Goal: Task Accomplishment & Management: Complete application form

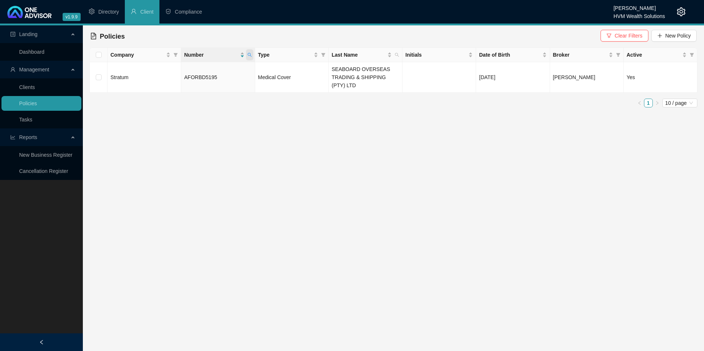
click at [246, 55] on span at bounding box center [249, 54] width 7 height 11
drag, startPoint x: 220, startPoint y: 74, endPoint x: 180, endPoint y: 73, distance: 40.2
click at [180, 73] on div "AFORBD5195 Search Reset" at bounding box center [215, 76] width 75 height 29
paste input "470020190"
type input "470020190"
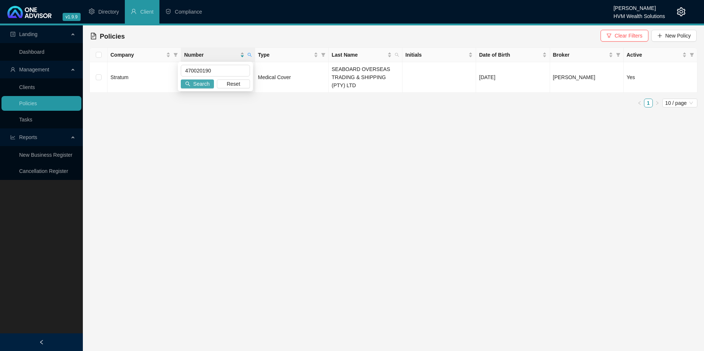
click at [201, 87] on span "Search" at bounding box center [201, 84] width 16 height 8
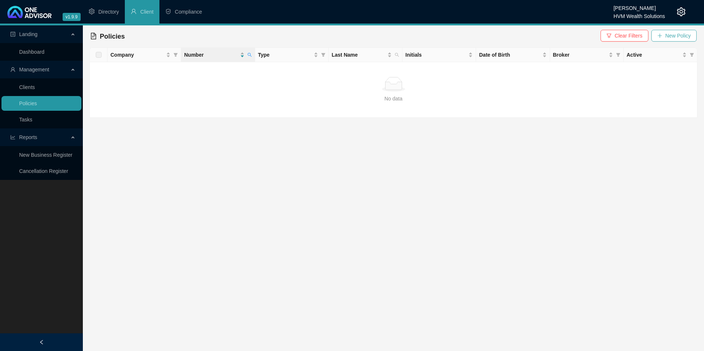
click at [674, 36] on span "New Policy" at bounding box center [678, 36] width 25 height 8
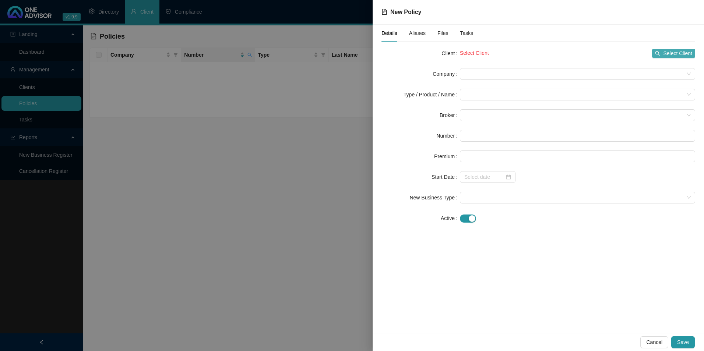
click at [673, 53] on span "Select Client" at bounding box center [678, 53] width 29 height 8
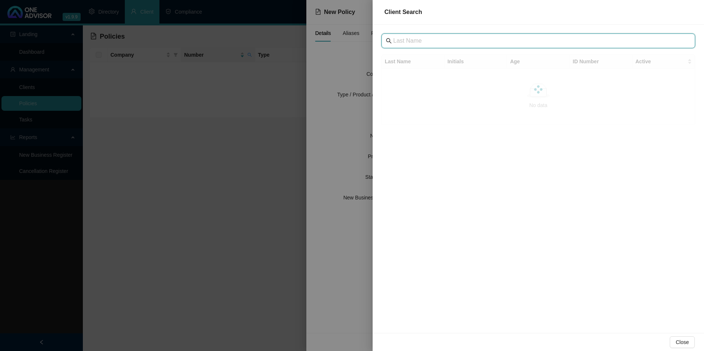
click at [459, 42] on input "text" at bounding box center [539, 40] width 292 height 9
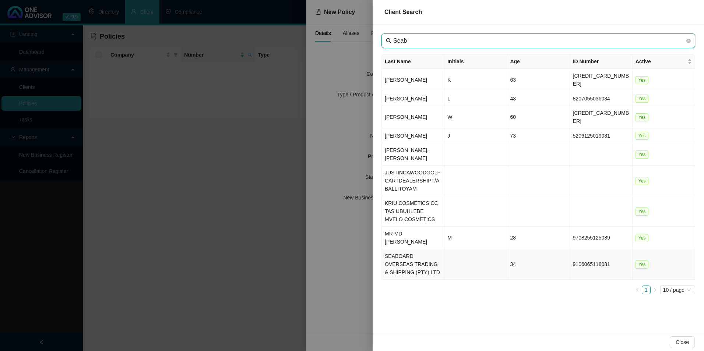
type input "Seab"
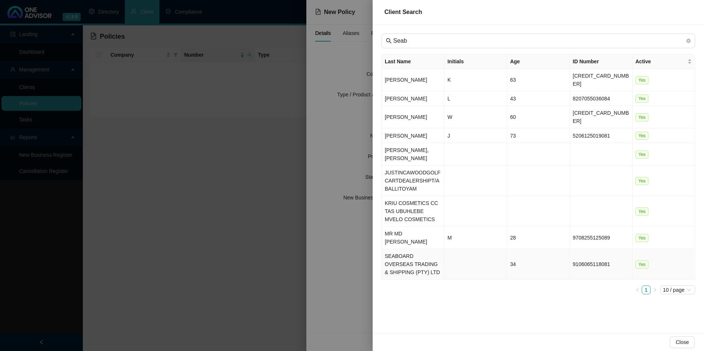
click at [416, 249] on td "SEABOARD OVERSEAS TRADING & SHIPPING (PTY) LTD" at bounding box center [413, 264] width 63 height 31
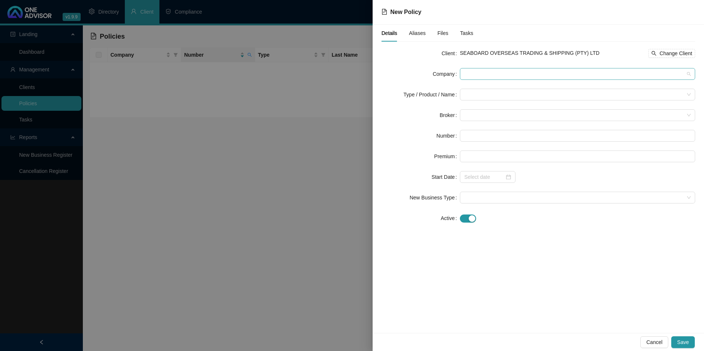
click at [542, 74] on span at bounding box center [578, 74] width 227 height 11
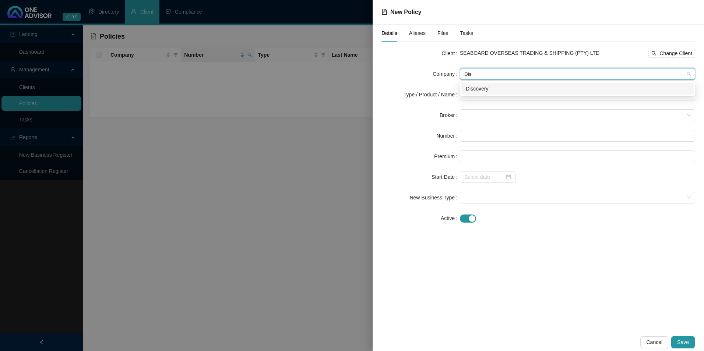
type input "Disc"
click at [488, 88] on div "Discovery" at bounding box center [578, 89] width 224 height 8
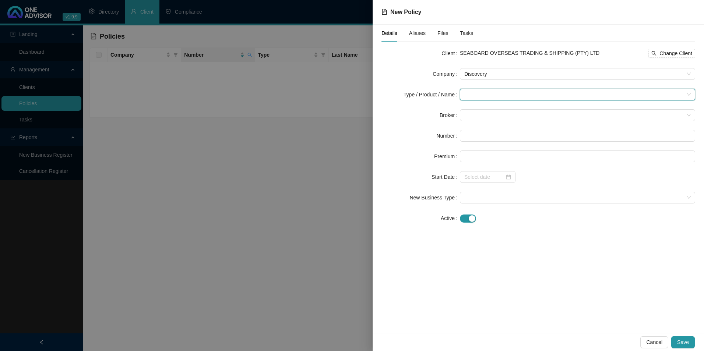
click at [471, 98] on input "search" at bounding box center [575, 94] width 220 height 11
click at [477, 142] on div "Medical Cover" at bounding box center [490, 145] width 49 height 8
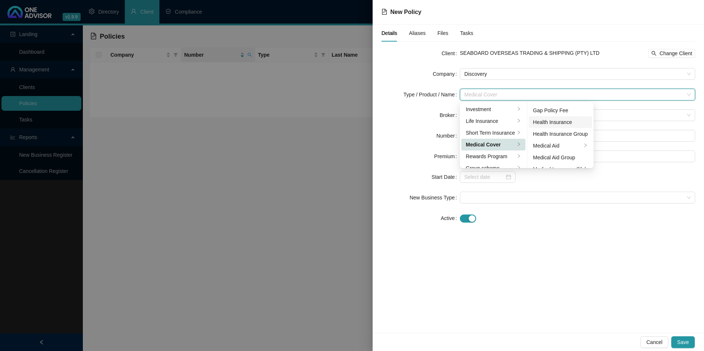
scroll to position [43, 0]
click at [573, 140] on div "Medical Aid Group" at bounding box center [561, 137] width 55 height 8
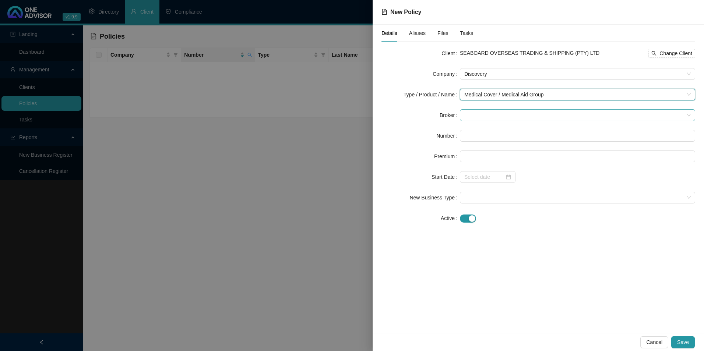
click at [507, 116] on span at bounding box center [578, 115] width 227 height 11
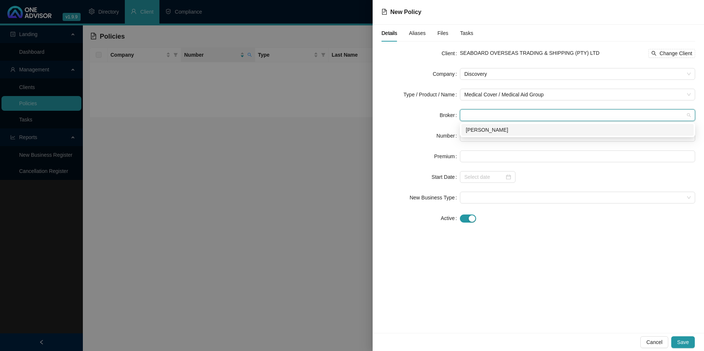
click at [501, 134] on div "[PERSON_NAME]" at bounding box center [578, 130] width 232 height 12
click at [475, 131] on input "text" at bounding box center [577, 136] width 235 height 12
paste input "470020190"
type input "470020190"
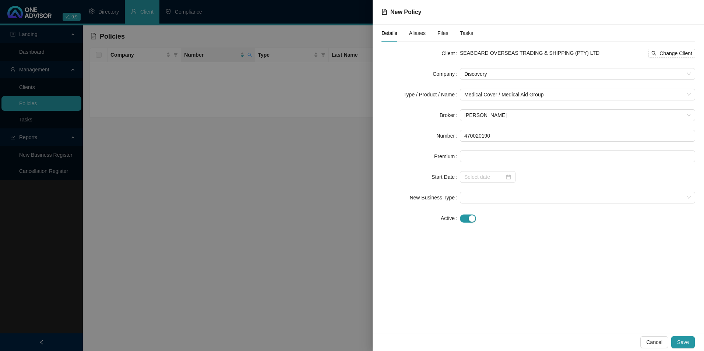
click at [501, 188] on form "Client SEABOARD OVERSEAS TRADING & SHIPPING (PTY) LTD Change Client Company Dis…" at bounding box center [539, 136] width 314 height 177
click at [466, 136] on input "470020190" at bounding box center [577, 136] width 235 height 12
click at [488, 154] on input at bounding box center [578, 156] width 235 height 11
paste input "9718"
type input "9718.00"
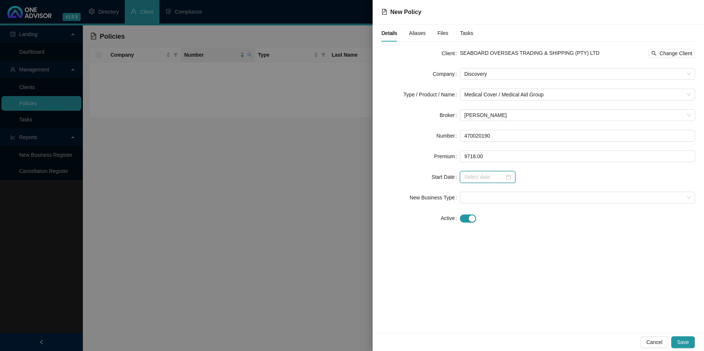
click at [491, 176] on input at bounding box center [485, 177] width 40 height 8
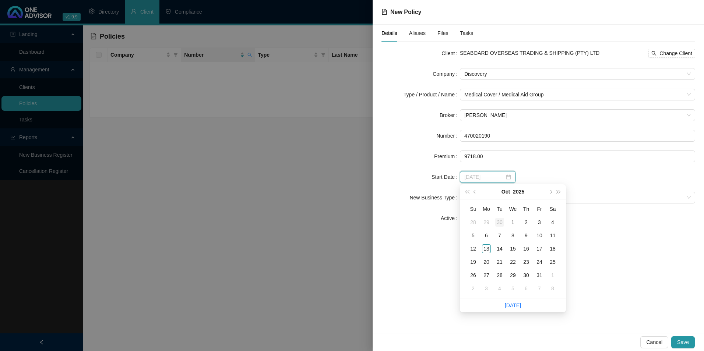
type input "[DATE]"
click at [475, 193] on span "prev-year" at bounding box center [476, 192] width 4 height 4
type input "[DATE]"
click at [485, 221] on div "1" at bounding box center [486, 222] width 9 height 9
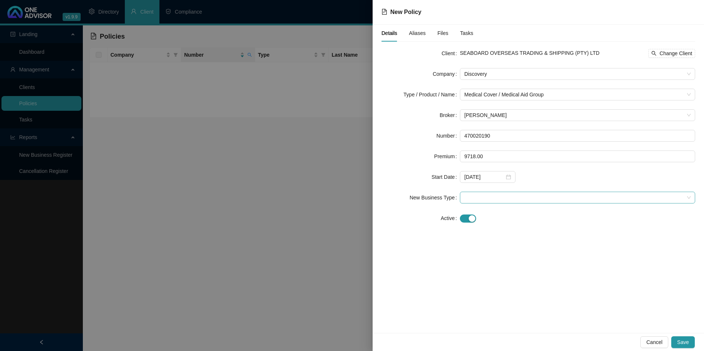
click at [578, 195] on span at bounding box center [578, 197] width 227 height 11
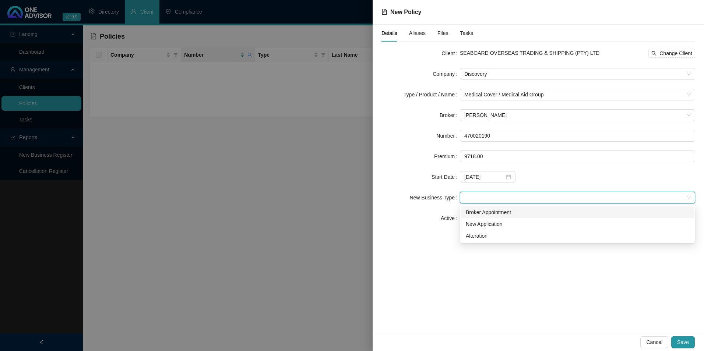
click at [523, 210] on div "Broker Appointment" at bounding box center [578, 213] width 224 height 8
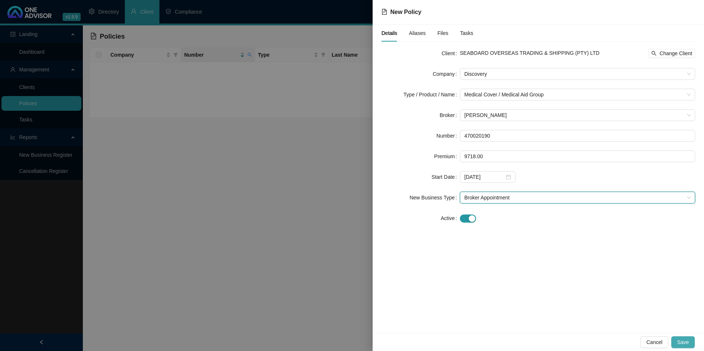
click at [688, 339] on span "Save" at bounding box center [684, 343] width 12 height 8
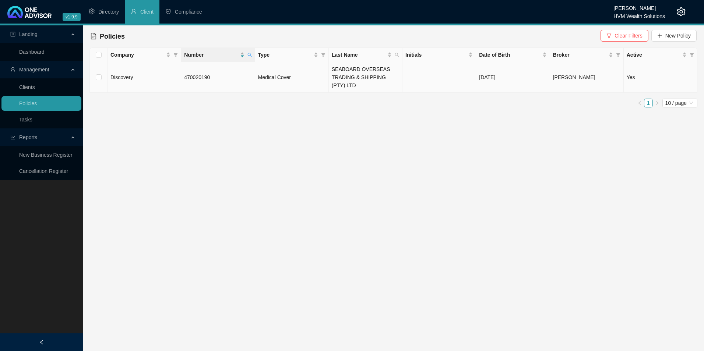
click at [239, 75] on td "470020190" at bounding box center [218, 77] width 74 height 31
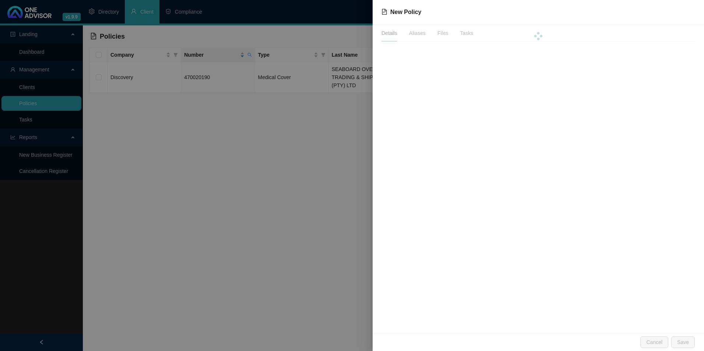
click at [416, 32] on div at bounding box center [539, 36] width 314 height 23
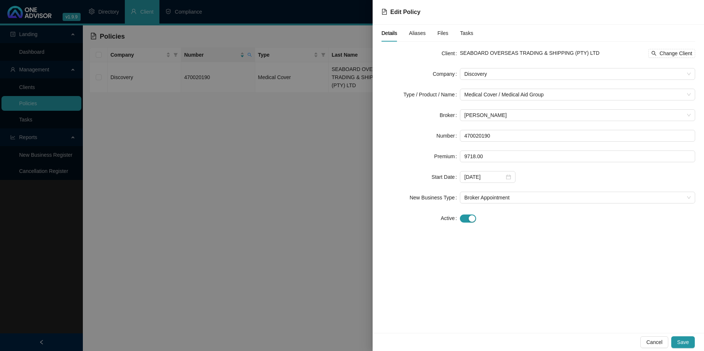
click at [420, 37] on div "Aliases" at bounding box center [417, 33] width 17 height 17
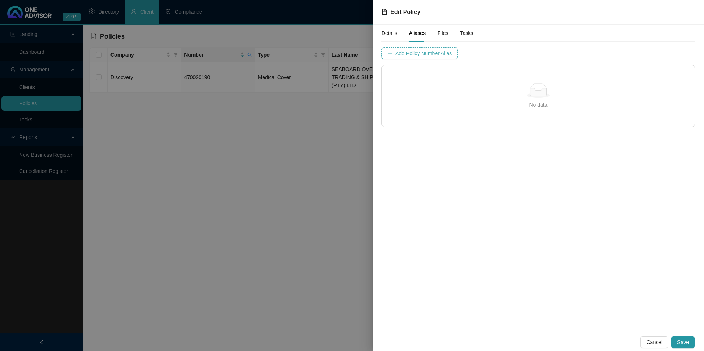
click at [407, 54] on span "Add Policy Number Alias" at bounding box center [424, 53] width 56 height 8
drag, startPoint x: 407, startPoint y: 54, endPoint x: 473, endPoint y: 53, distance: 65.6
click at [473, 53] on input "text" at bounding box center [500, 54] width 73 height 12
paste input "4700201"
type input "4700201"
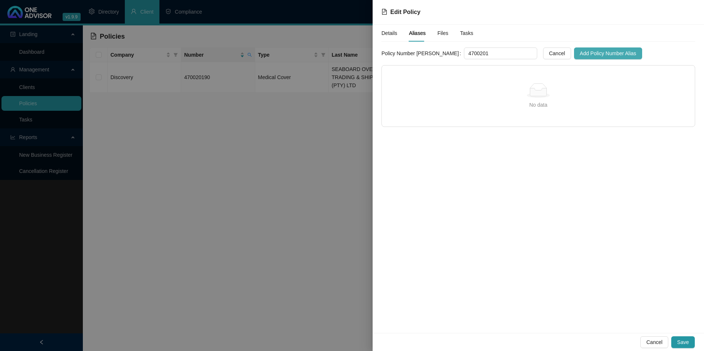
click at [590, 50] on span "Add Policy Number Alias" at bounding box center [608, 53] width 56 height 8
click at [683, 338] on button "Save" at bounding box center [684, 343] width 24 height 12
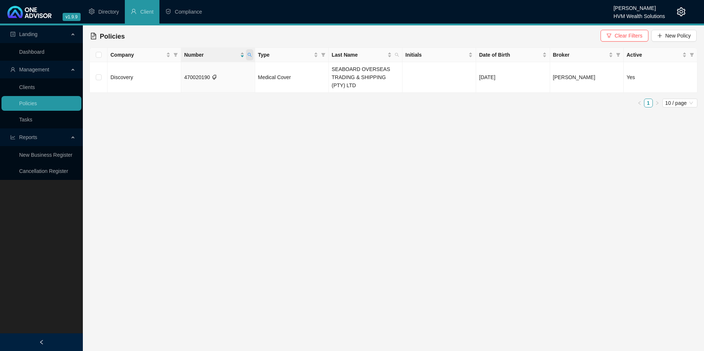
click at [248, 54] on icon "search" at bounding box center [250, 55] width 4 height 4
drag, startPoint x: 229, startPoint y: 74, endPoint x: 159, endPoint y: 72, distance: 69.7
click at [159, 72] on body "v1.9.9 [PERSON_NAME] HVM Wealth Solutions Directory Client Compliance Landing D…" at bounding box center [352, 175] width 704 height 351
paste input "8880785"
type input "488807850"
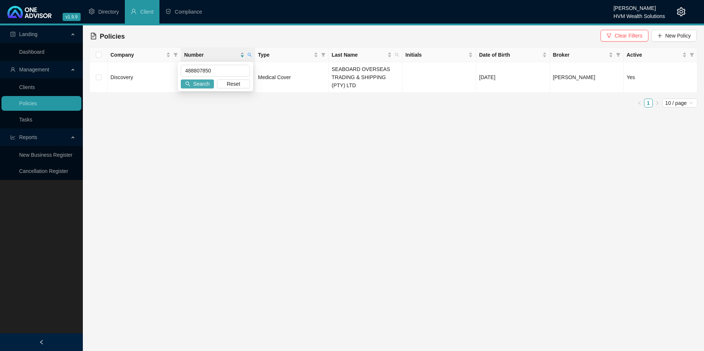
click at [208, 82] on span "Search" at bounding box center [201, 84] width 16 height 8
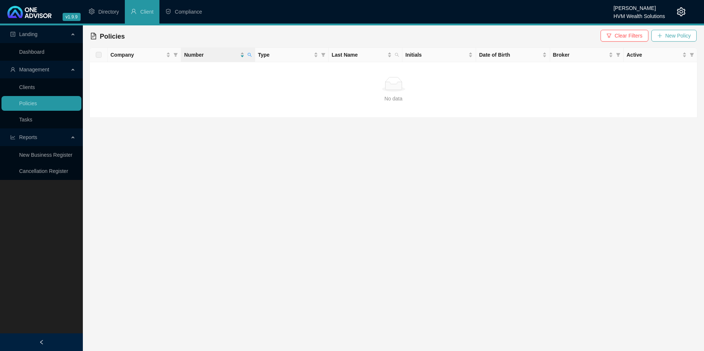
click at [677, 39] on span "New Policy" at bounding box center [678, 36] width 25 height 8
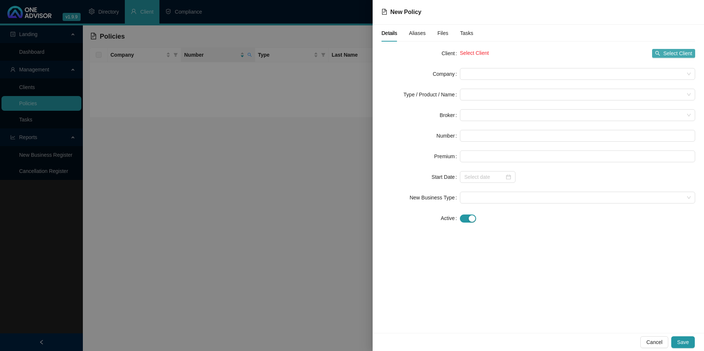
click at [658, 54] on icon "search" at bounding box center [658, 53] width 5 height 5
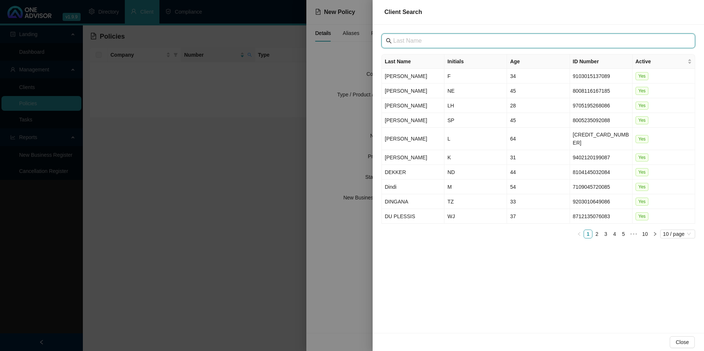
click at [473, 43] on input "text" at bounding box center [539, 40] width 292 height 9
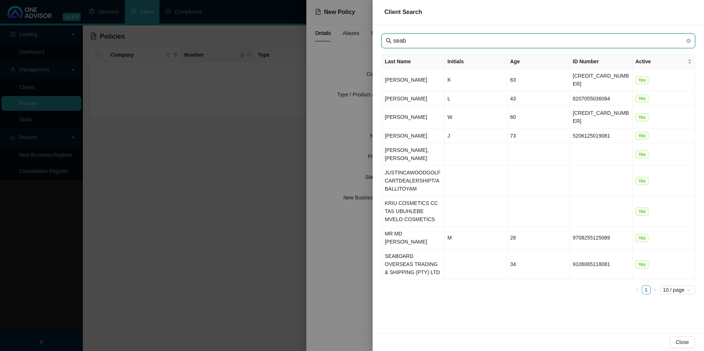
type input "seab"
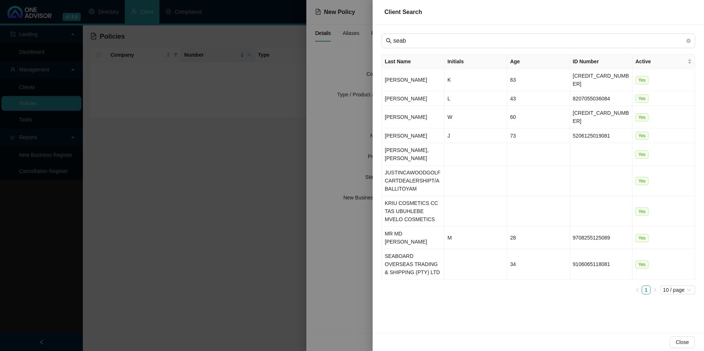
click at [412, 249] on td "SEABOARD OVERSEAS TRADING & SHIPPING (PTY) LTD" at bounding box center [413, 264] width 63 height 31
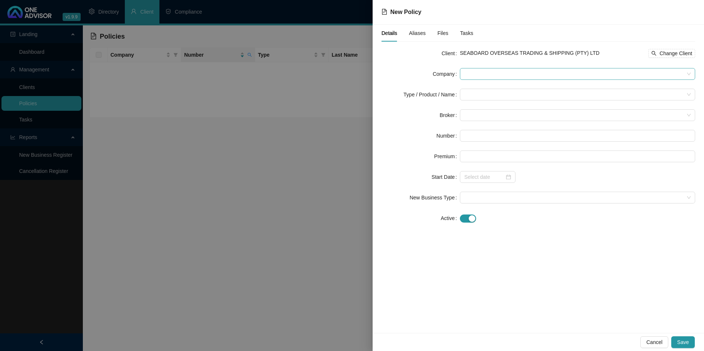
click at [511, 71] on span at bounding box center [578, 74] width 227 height 11
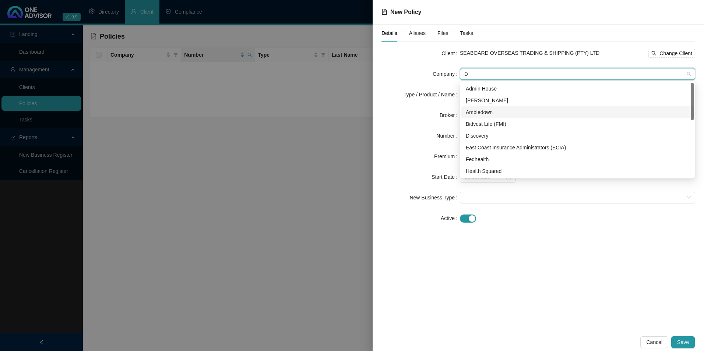
click at [533, 74] on input "D" at bounding box center [575, 74] width 220 height 11
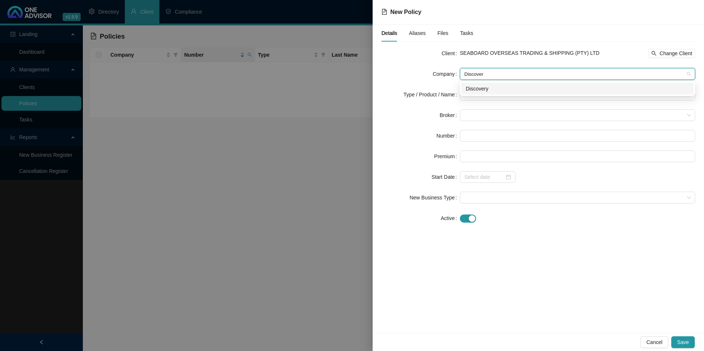
type input "Discovery"
click at [521, 89] on div "Discovery" at bounding box center [578, 89] width 224 height 8
click at [499, 97] on input "search" at bounding box center [575, 94] width 220 height 11
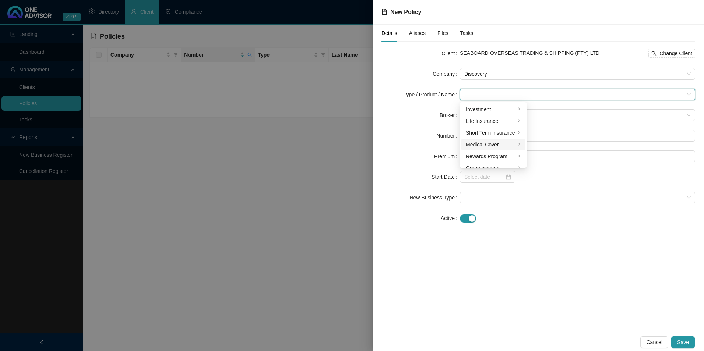
click at [483, 143] on div "Medical Cover" at bounding box center [490, 145] width 49 height 8
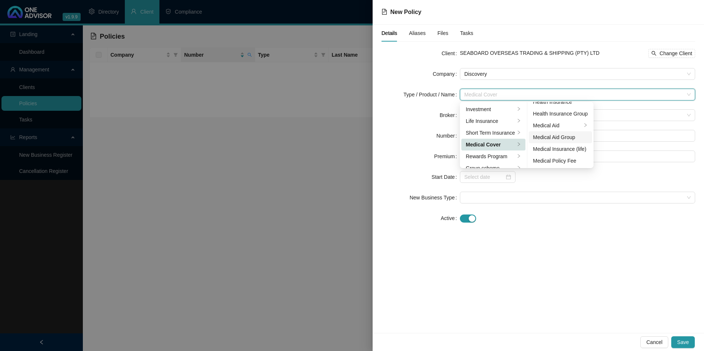
click at [567, 138] on div "Medical Aid Group" at bounding box center [561, 137] width 55 height 8
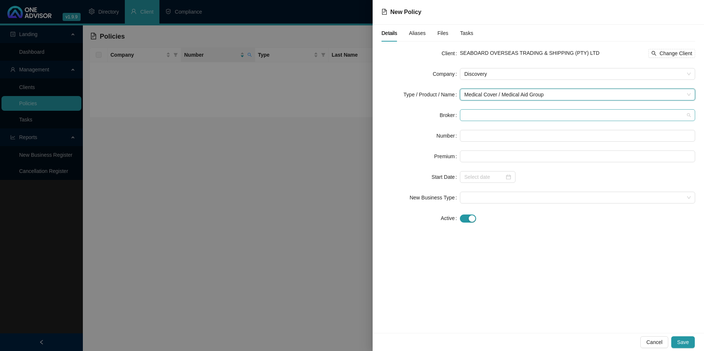
click at [503, 116] on span at bounding box center [578, 115] width 227 height 11
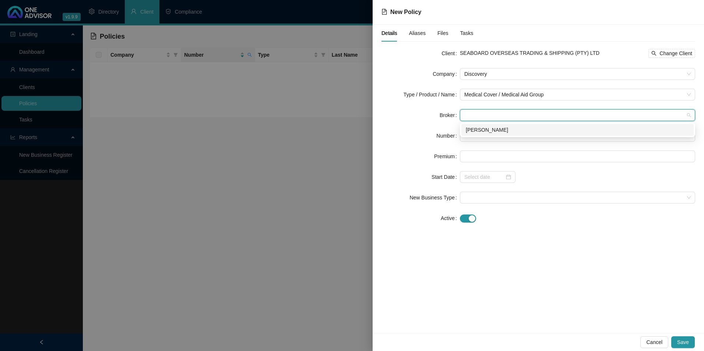
click at [498, 130] on div "[PERSON_NAME]" at bounding box center [578, 130] width 224 height 8
click at [485, 134] on input "text" at bounding box center [577, 136] width 235 height 12
click at [525, 140] on input "text" at bounding box center [577, 136] width 235 height 12
paste input "8185"
type input "8185"
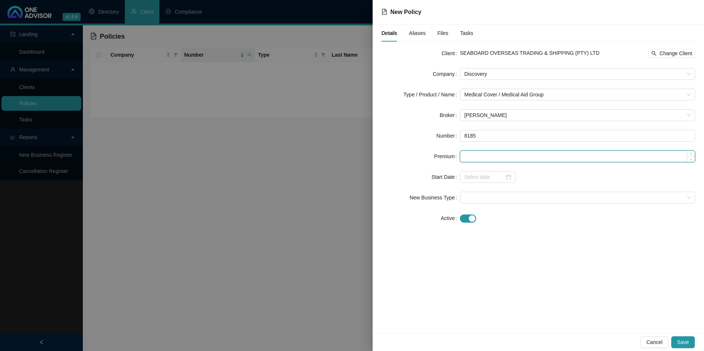
click at [497, 157] on input at bounding box center [578, 156] width 235 height 11
paste input "8185"
type input "8185.00"
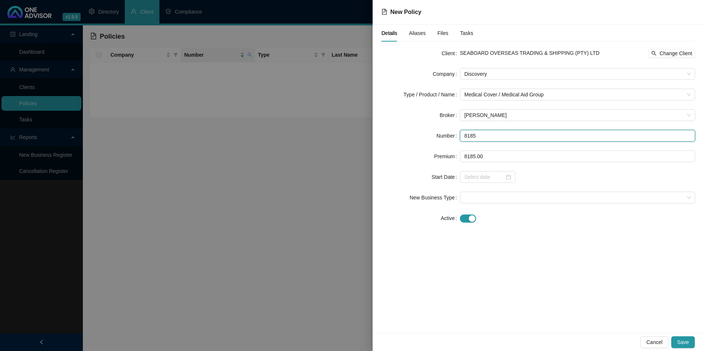
drag, startPoint x: 497, startPoint y: 139, endPoint x: 448, endPoint y: 136, distance: 49.1
click at [448, 136] on div "Number 8185" at bounding box center [539, 136] width 314 height 12
paste input "488807850"
type input "488807850"
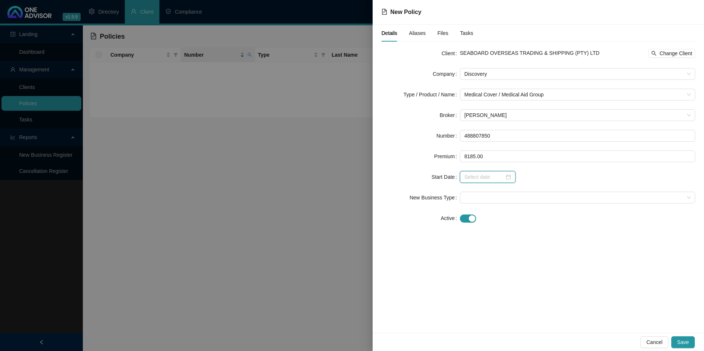
click at [479, 178] on input at bounding box center [485, 177] width 40 height 8
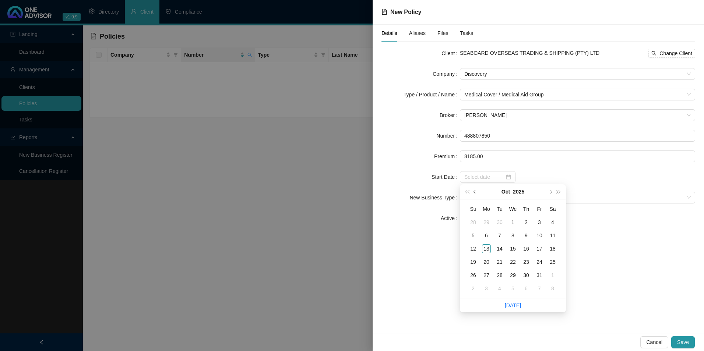
click at [477, 192] on button "prev-year" at bounding box center [475, 192] width 8 height 15
type input "[DATE]"
click at [487, 221] on div "1" at bounding box center [486, 222] width 9 height 9
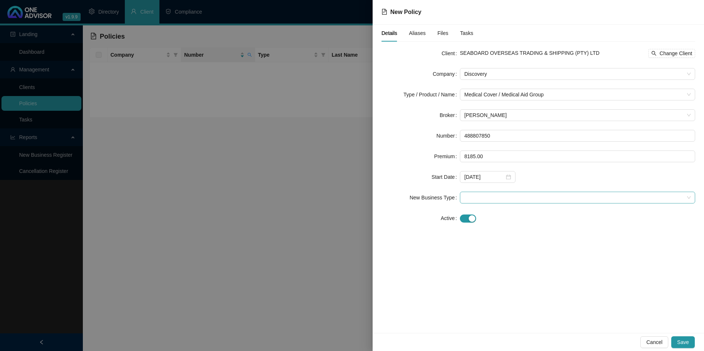
click at [490, 198] on span at bounding box center [578, 197] width 227 height 11
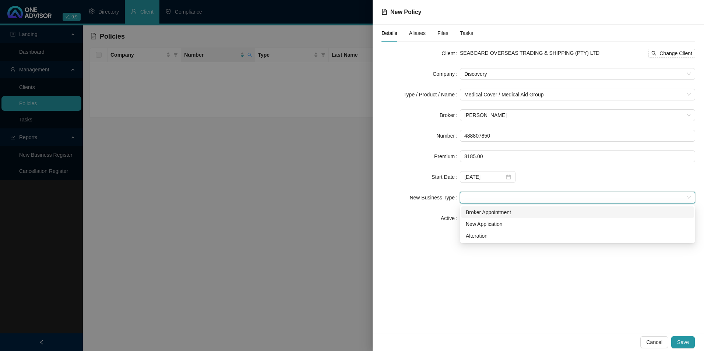
click at [493, 214] on div "Broker Appointment" at bounding box center [578, 213] width 224 height 8
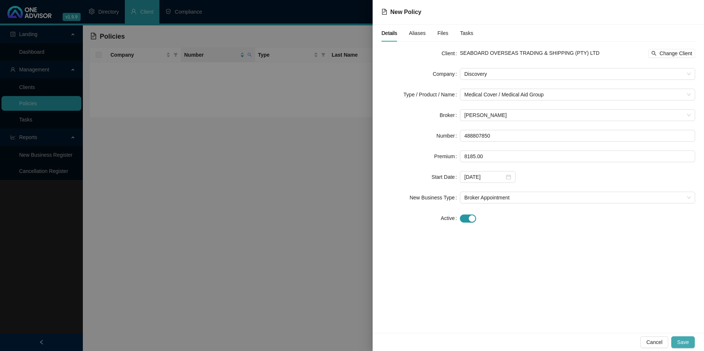
click at [684, 344] on span "Save" at bounding box center [684, 343] width 12 height 8
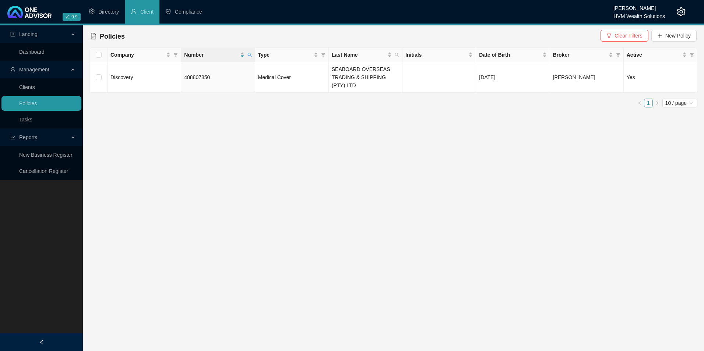
click at [513, 35] on div "Policies Clear Filters New Policy" at bounding box center [393, 36] width 607 height 16
click at [287, 81] on td "Medical Cover" at bounding box center [292, 77] width 74 height 31
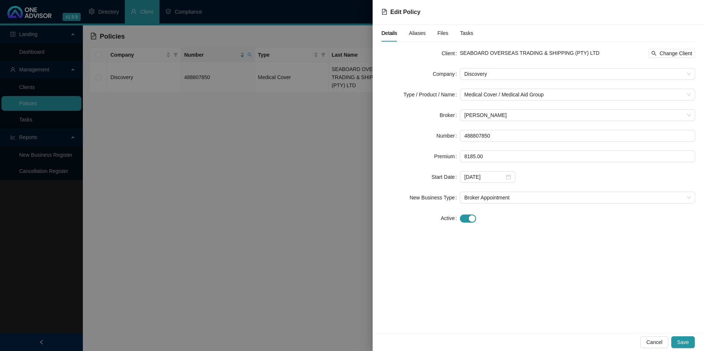
click at [417, 35] on span "Aliases" at bounding box center [417, 33] width 17 height 5
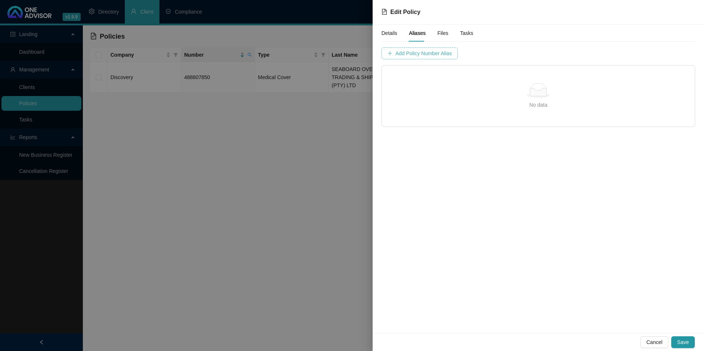
click at [430, 52] on span "Add Policy Number Alias" at bounding box center [424, 53] width 56 height 8
type input "4888078"
click at [580, 52] on span "Add Policy Number Alias" at bounding box center [608, 53] width 56 height 8
click at [689, 339] on span "Save" at bounding box center [684, 343] width 12 height 8
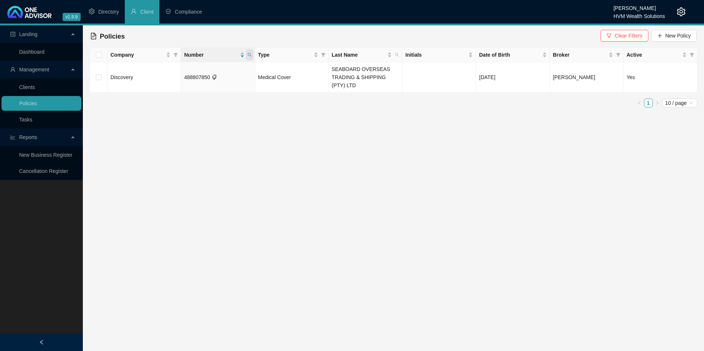
click at [248, 57] on icon "search" at bounding box center [250, 55] width 4 height 4
drag, startPoint x: 220, startPoint y: 70, endPoint x: 170, endPoint y: 70, distance: 50.1
click at [170, 70] on body "v1.9.9 [PERSON_NAME] HVM Wealth Solutions Directory Client Compliance Landing D…" at bounding box center [352, 175] width 704 height 351
paste input "POL-364770-C8R0Z2"
click at [200, 83] on span "Search" at bounding box center [201, 84] width 16 height 8
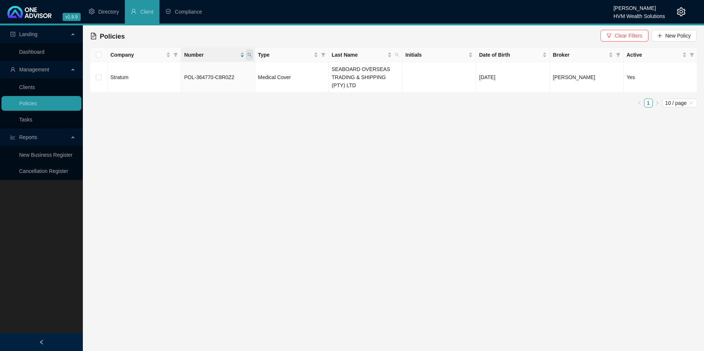
click at [248, 56] on icon "search" at bounding box center [250, 55] width 4 height 4
drag, startPoint x: 234, startPoint y: 70, endPoint x: 161, endPoint y: 70, distance: 72.2
click at [161, 70] on body "v1.9.9 [PERSON_NAME] HVM Wealth Solutions Directory Client Compliance Landing D…" at bounding box center [352, 175] width 704 height 351
paste input "505239190"
click at [189, 75] on input "505239190" at bounding box center [215, 71] width 69 height 12
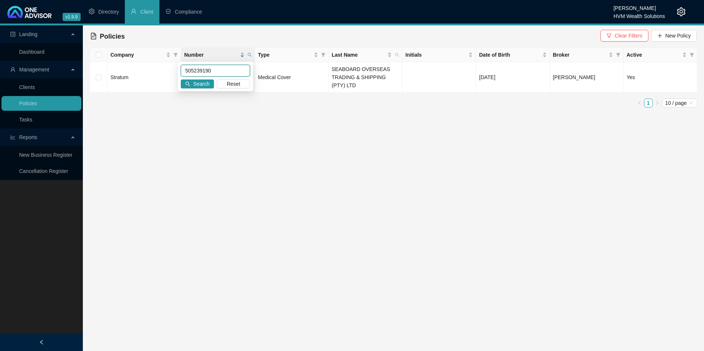
click at [198, 72] on input "505239190" at bounding box center [215, 71] width 69 height 12
type input "505239190"
click at [206, 86] on span "Search" at bounding box center [201, 84] width 16 height 8
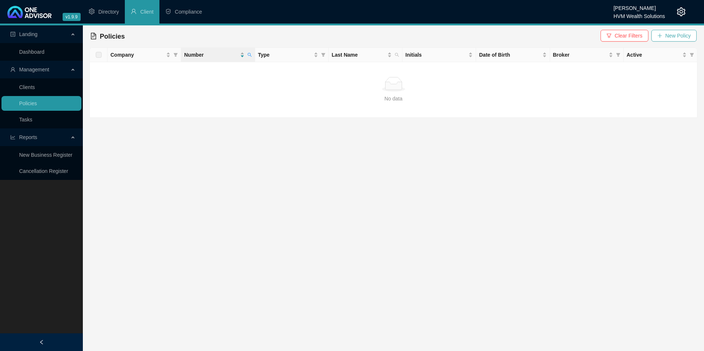
click at [671, 35] on span "New Policy" at bounding box center [678, 36] width 25 height 8
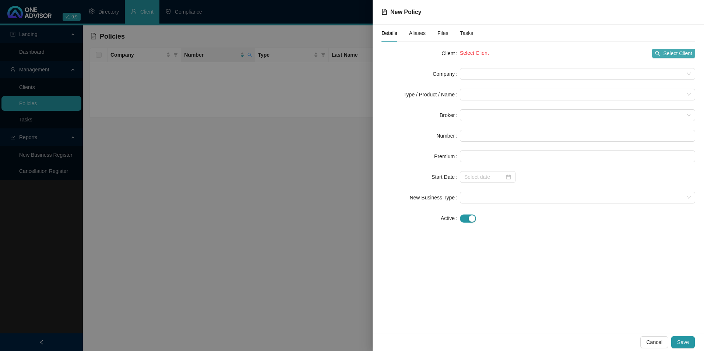
click at [672, 52] on span "Select Client" at bounding box center [678, 53] width 29 height 8
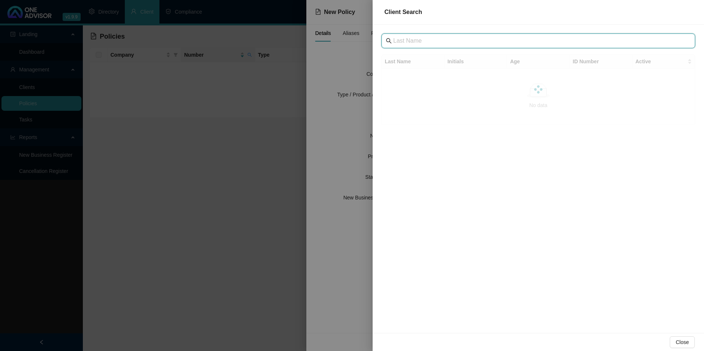
click at [434, 38] on input "text" at bounding box center [539, 40] width 292 height 9
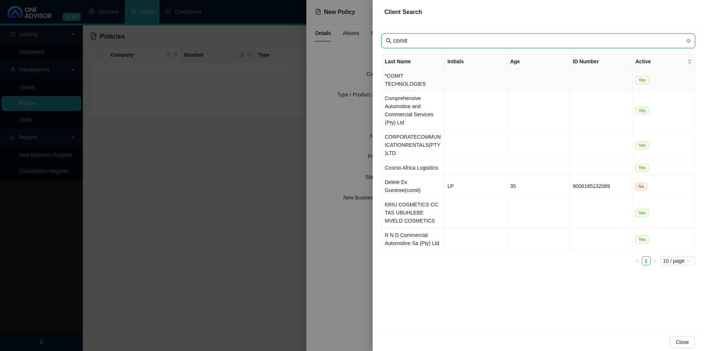
type input "comit"
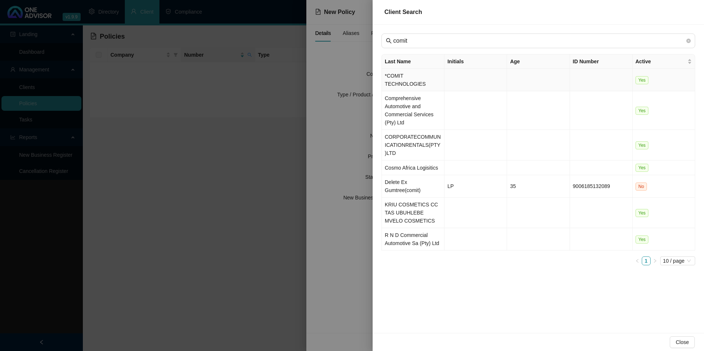
click at [411, 76] on td "*COMIT TECHNOLOGIES" at bounding box center [413, 80] width 63 height 22
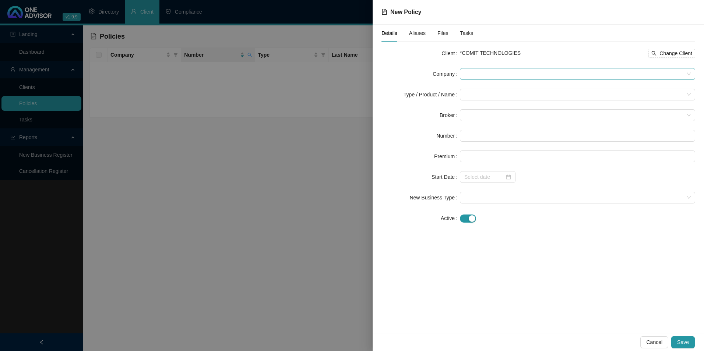
click at [506, 73] on span at bounding box center [578, 74] width 227 height 11
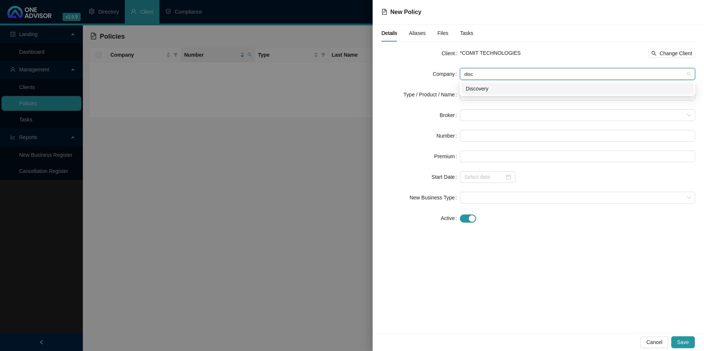
type input "disco"
click at [497, 94] on div "Discovery" at bounding box center [578, 89] width 232 height 12
click at [488, 97] on input "search" at bounding box center [575, 94] width 220 height 11
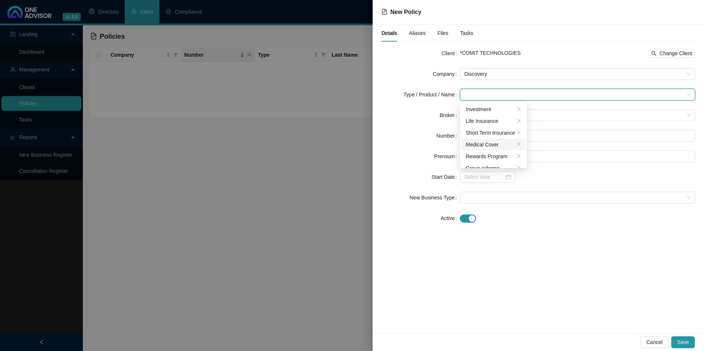
click at [520, 144] on li "Medical Cover" at bounding box center [494, 145] width 64 height 12
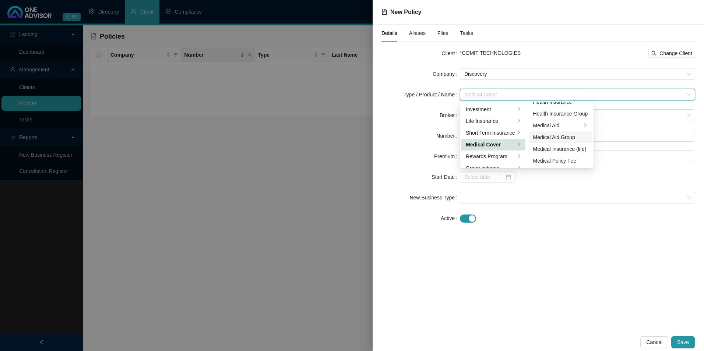
click at [567, 137] on div "Medical Aid Group" at bounding box center [561, 137] width 55 height 8
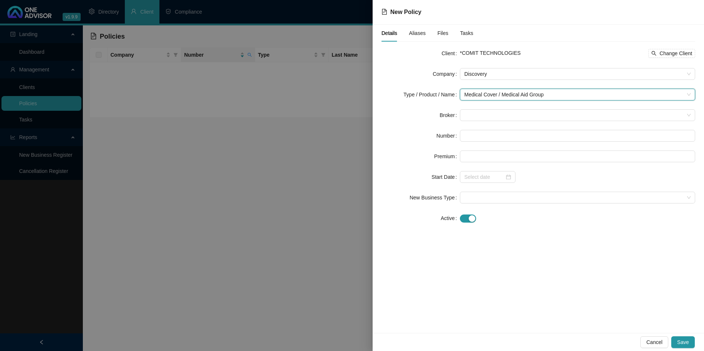
click at [492, 122] on form "Client *COMIT TECHNOLOGIES Change Client Company Discovery Type / Product / Nam…" at bounding box center [539, 136] width 314 height 177
click at [491, 120] on span at bounding box center [578, 115] width 227 height 11
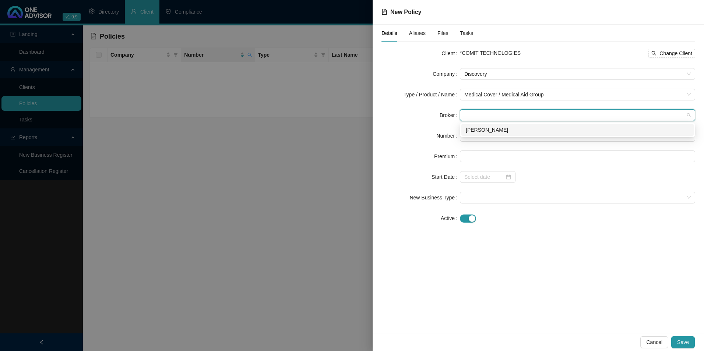
click at [484, 129] on div "[PERSON_NAME]" at bounding box center [578, 130] width 224 height 8
click at [484, 136] on input "text" at bounding box center [577, 136] width 235 height 12
click at [498, 141] on input "text" at bounding box center [577, 136] width 235 height 12
paste input "505239190"
click at [475, 134] on input "505239190" at bounding box center [577, 136] width 235 height 12
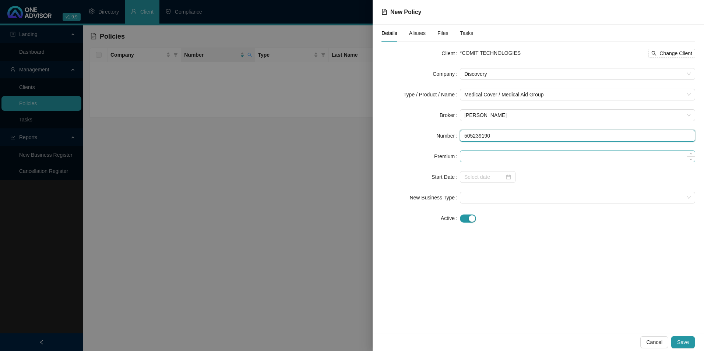
type input "505239190"
click at [476, 158] on input at bounding box center [578, 156] width 235 height 11
click at [520, 154] on input at bounding box center [578, 156] width 235 height 11
paste input "6406"
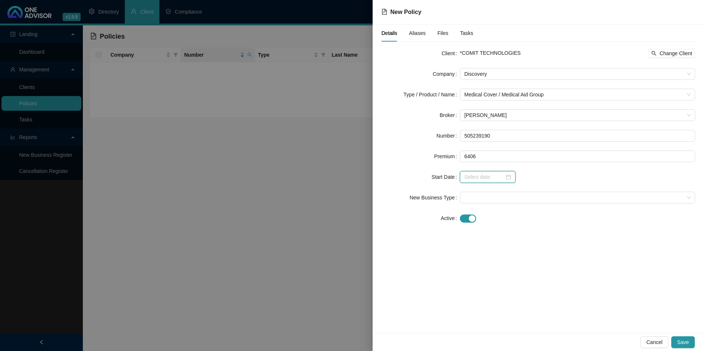
type input "6406.00"
click at [483, 175] on input at bounding box center [485, 177] width 40 height 8
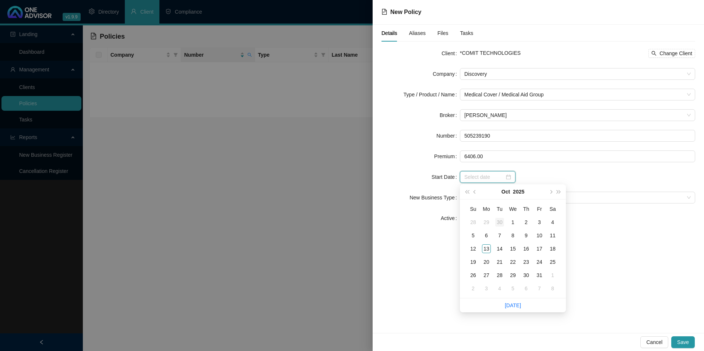
type input "[DATE]"
click at [475, 192] on span "prev-year" at bounding box center [476, 192] width 4 height 4
click at [540, 224] on div "1" at bounding box center [539, 222] width 9 height 9
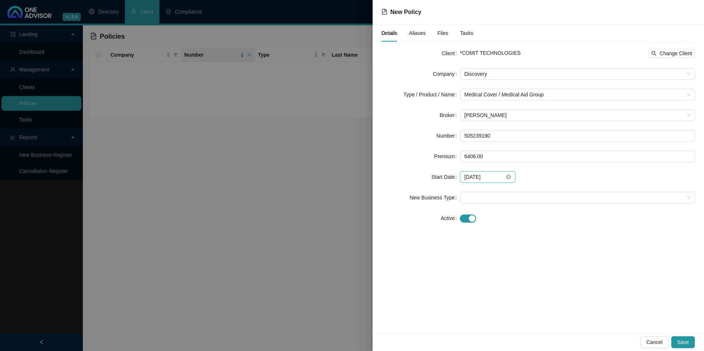
click at [502, 183] on div "[DATE]" at bounding box center [488, 177] width 56 height 12
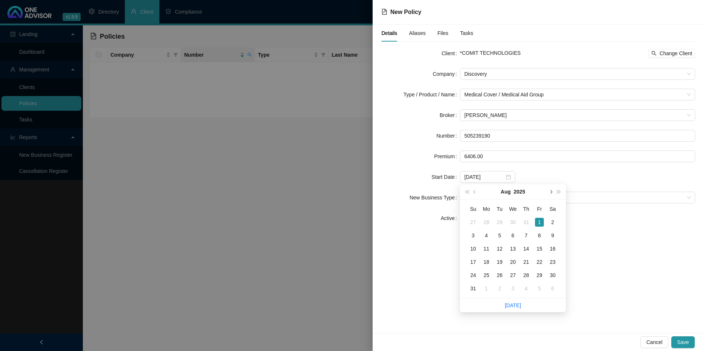
click at [552, 194] on button "next-year" at bounding box center [551, 192] width 8 height 15
click at [551, 193] on span "next-year" at bounding box center [551, 192] width 4 height 4
click at [473, 192] on button "prev-year" at bounding box center [475, 192] width 8 height 15
type input "[DATE]"
click at [487, 224] on div "1" at bounding box center [486, 222] width 9 height 9
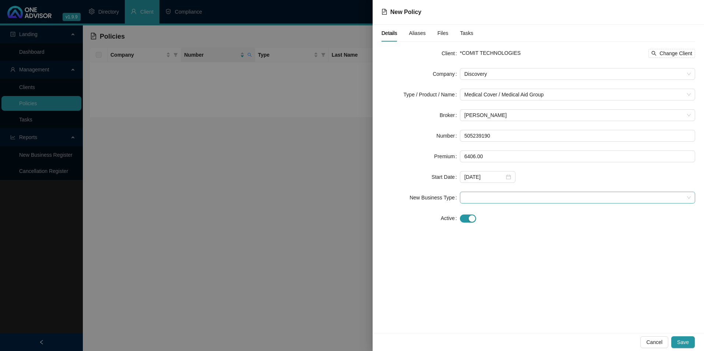
click at [488, 195] on span at bounding box center [578, 197] width 227 height 11
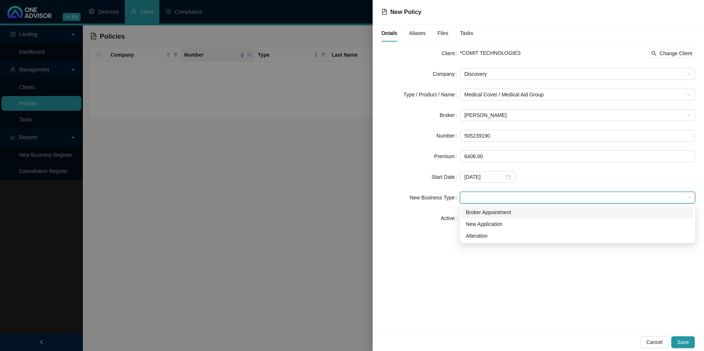
click at [487, 216] on div "Broker Appointment" at bounding box center [578, 213] width 224 height 8
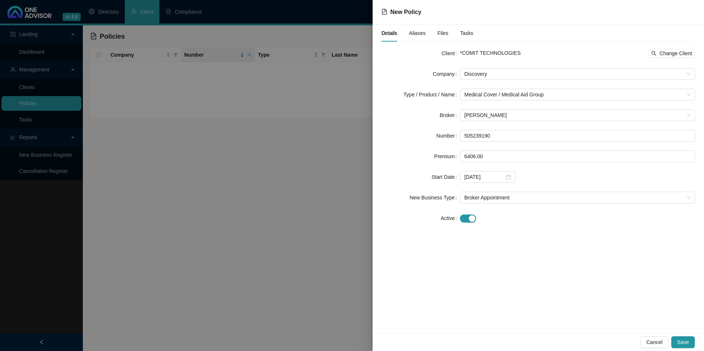
drag, startPoint x: 682, startPoint y: 346, endPoint x: 558, endPoint y: 223, distance: 174.6
click at [588, 264] on div "New Policy Details Aliases Files Tasks Client *COMIT TECHNOLOGIES Change Client…" at bounding box center [539, 175] width 332 height 351
drag, startPoint x: 558, startPoint y: 223, endPoint x: 552, endPoint y: 206, distance: 18.1
click at [552, 206] on div "Details Aliases Files Tasks Client *COMIT TECHNOLOGIES Change Client Company Di…" at bounding box center [539, 179] width 332 height 309
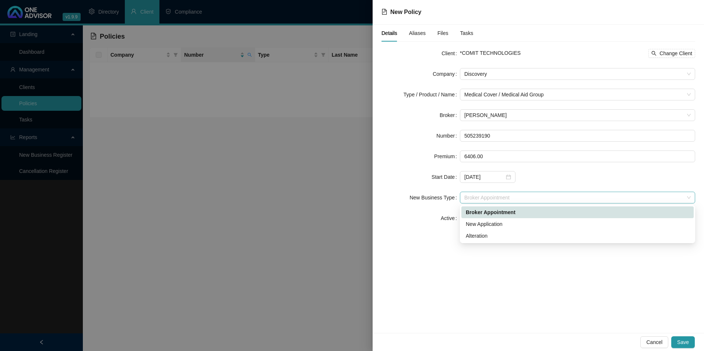
click at [552, 202] on span "Broker Appointment" at bounding box center [578, 197] width 227 height 11
click at [524, 228] on div "New Application" at bounding box center [578, 224] width 224 height 8
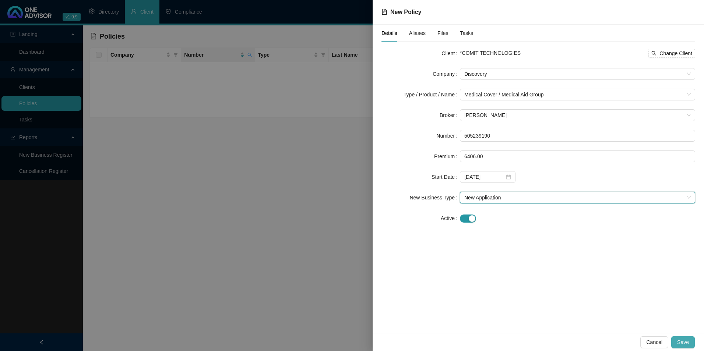
click at [686, 343] on span "Save" at bounding box center [684, 343] width 12 height 8
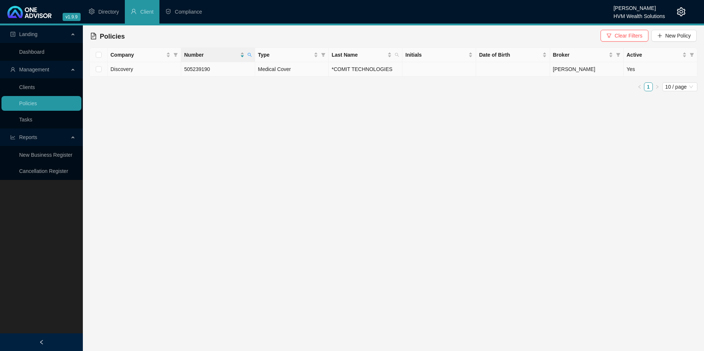
click at [230, 67] on td "505239190" at bounding box center [218, 69] width 74 height 14
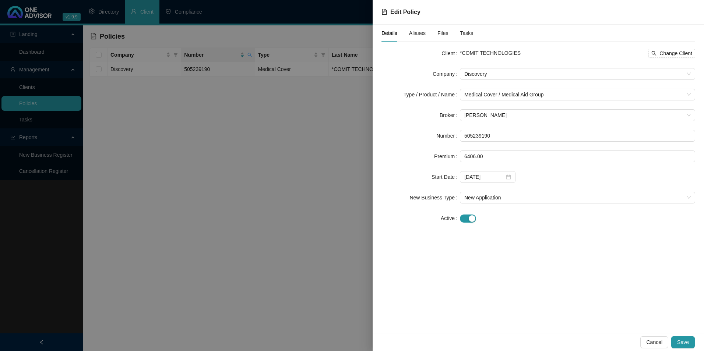
click at [411, 64] on form "Client *COMIT TECHNOLOGIES Change Client Company Discovery Type / Product / Nam…" at bounding box center [539, 136] width 314 height 177
click at [421, 36] on div "Aliases" at bounding box center [417, 33] width 17 height 8
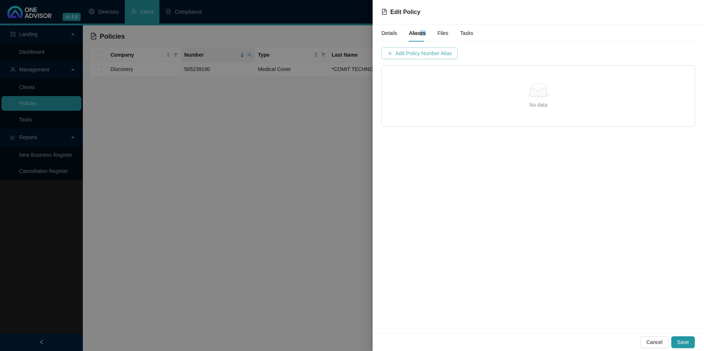
drag, startPoint x: 421, startPoint y: 36, endPoint x: 432, endPoint y: 53, distance: 20.5
click at [432, 53] on span "Add Policy Number Alias" at bounding box center [424, 53] width 56 height 8
type input "5052391"
click at [580, 53] on span "Add Policy Number Alias" at bounding box center [608, 53] width 56 height 8
click at [692, 342] on button "Save" at bounding box center [684, 343] width 24 height 12
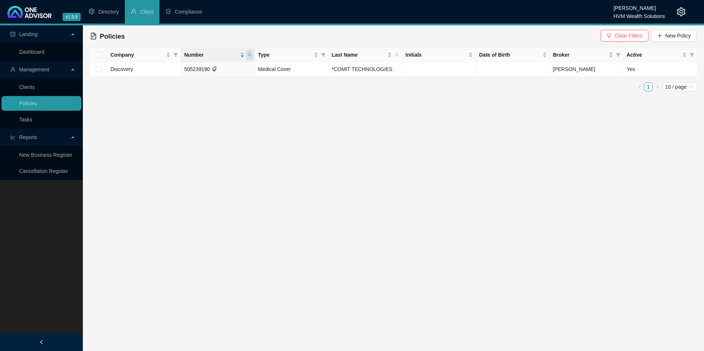
click at [251, 56] on icon "search" at bounding box center [250, 55] width 4 height 4
drag, startPoint x: 218, startPoint y: 71, endPoint x: 165, endPoint y: 71, distance: 52.3
click at [165, 71] on body "v1.9.9 [PERSON_NAME] HVM Wealth Solutions Directory Client Compliance Landing D…" at bounding box center [352, 175] width 704 height 351
paste input "547561352"
drag, startPoint x: 196, startPoint y: 68, endPoint x: 217, endPoint y: 77, distance: 23.6
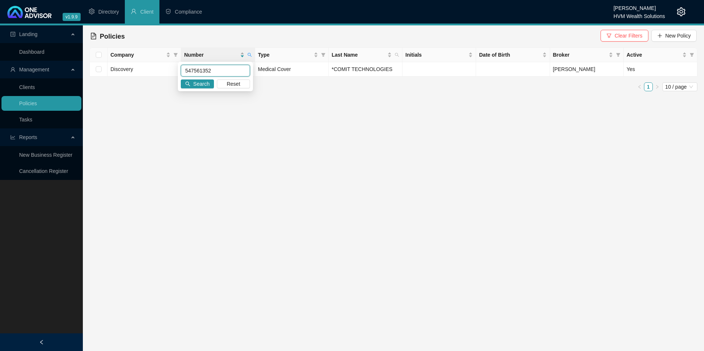
click at [196, 69] on input "547561352" at bounding box center [215, 71] width 69 height 12
type input "547561352"
click at [206, 86] on span "Search" at bounding box center [201, 84] width 16 height 8
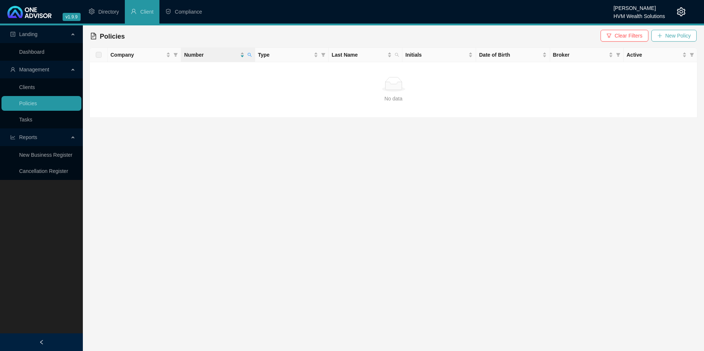
click at [676, 36] on span "New Policy" at bounding box center [678, 36] width 25 height 8
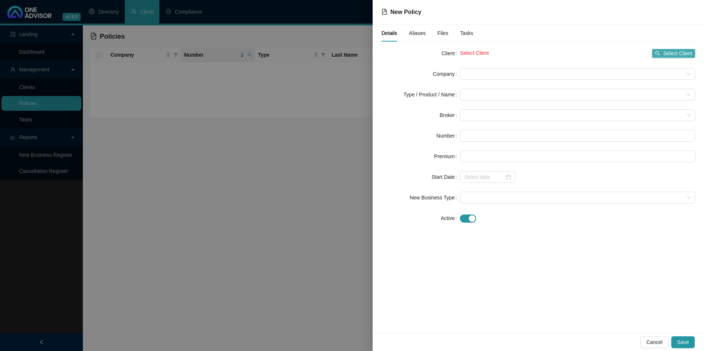
click at [674, 57] on span "Select Client" at bounding box center [678, 53] width 29 height 8
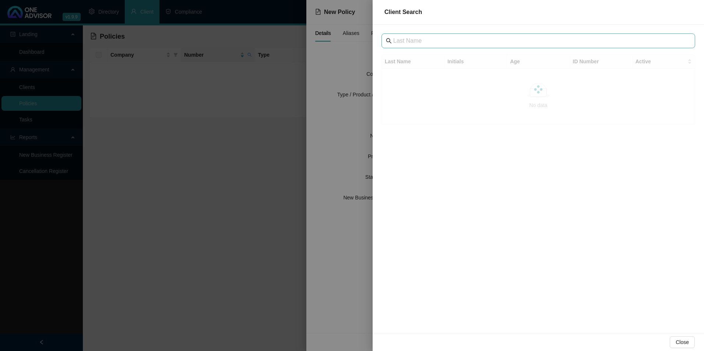
click at [500, 45] on span at bounding box center [539, 41] width 314 height 15
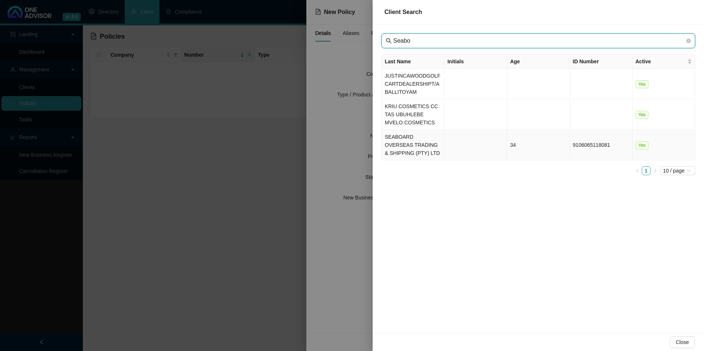
type input "Seabo"
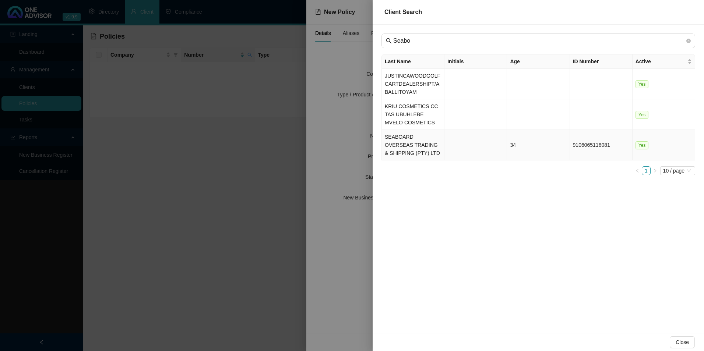
click at [394, 150] on td "SEABOARD OVERSEAS TRADING & SHIPPING (PTY) LTD" at bounding box center [413, 145] width 63 height 31
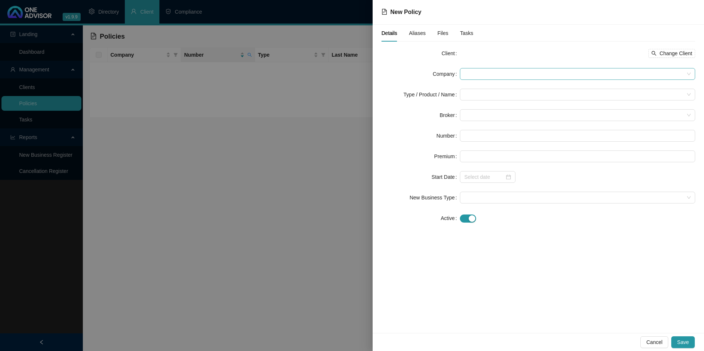
click at [530, 72] on span at bounding box center [578, 74] width 227 height 11
click at [503, 76] on span at bounding box center [578, 74] width 227 height 11
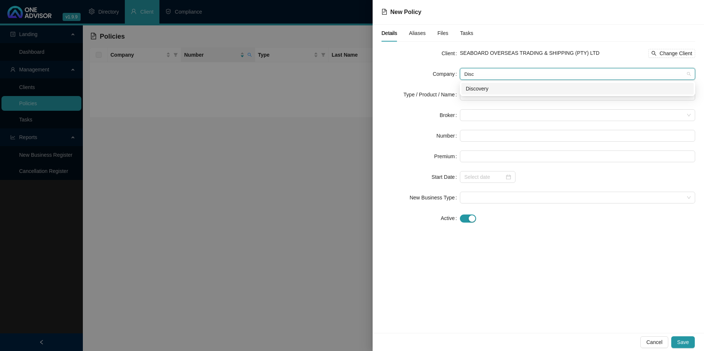
type input "Disco"
click at [482, 83] on div "Discovery" at bounding box center [578, 89] width 232 height 12
click at [477, 87] on form "Client SEABOARD OVERSEAS TRADING & SHIPPING (PTY) LTD Change Client Company Dis…" at bounding box center [539, 136] width 314 height 177
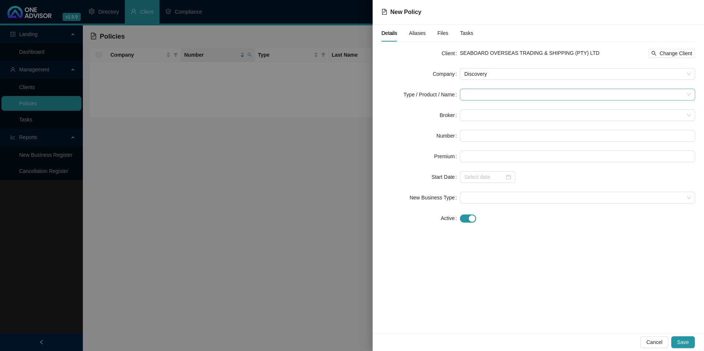
click at [480, 91] on input "search" at bounding box center [575, 94] width 220 height 11
click at [482, 148] on div "Medical Cover" at bounding box center [490, 145] width 49 height 8
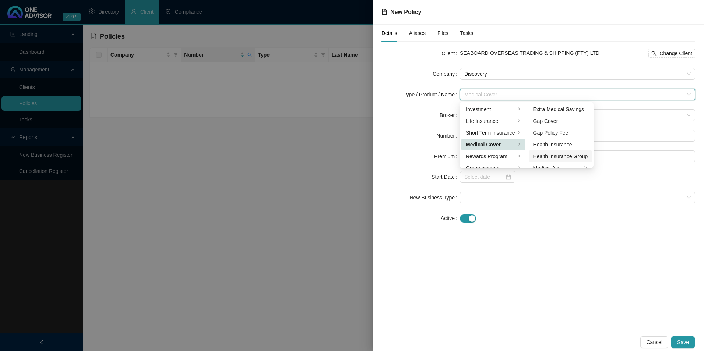
scroll to position [37, 0]
click at [572, 143] on div "Medical Aid Group" at bounding box center [561, 143] width 55 height 8
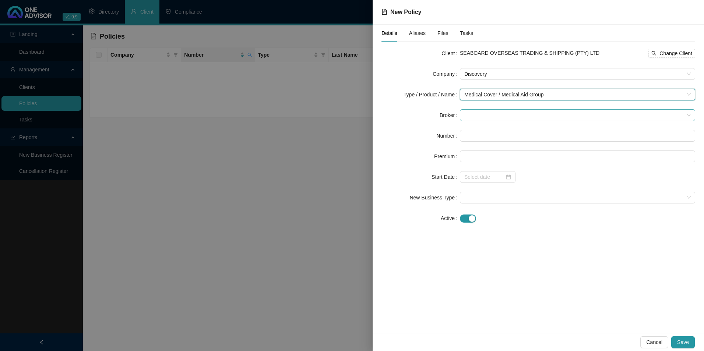
click at [524, 112] on span at bounding box center [578, 115] width 227 height 11
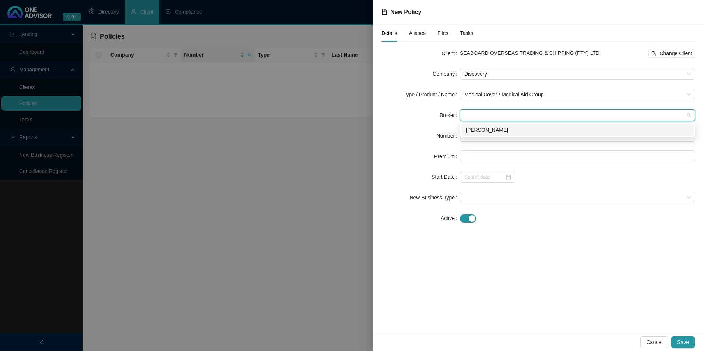
click at [506, 133] on div "[PERSON_NAME]" at bounding box center [578, 130] width 224 height 8
click at [500, 136] on input "text" at bounding box center [577, 136] width 235 height 12
click at [508, 137] on input "text" at bounding box center [577, 136] width 235 height 12
drag, startPoint x: 490, startPoint y: 143, endPoint x: 474, endPoint y: 138, distance: 17.0
click at [474, 138] on input "text" at bounding box center [577, 136] width 235 height 12
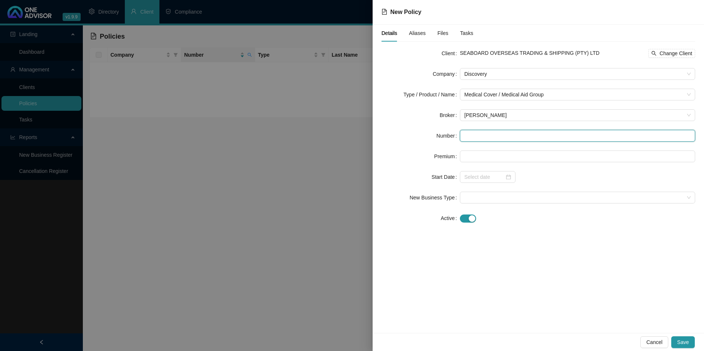
paste input "547561352"
click at [475, 137] on input "547561352" at bounding box center [577, 136] width 235 height 12
type input "547561352"
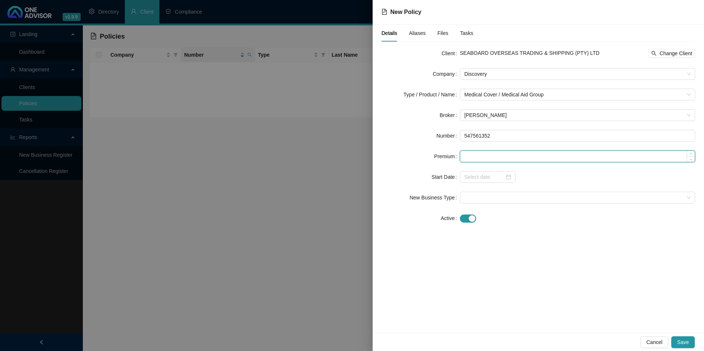
click at [488, 154] on input at bounding box center [578, 156] width 235 height 11
click at [529, 149] on form "Client SEABOARD OVERSEAS TRADING & SHIPPING (PTY) LTD Change Client Company Dis…" at bounding box center [539, 136] width 314 height 177
paste input "6652"
type input "6652.00"
click at [485, 179] on input at bounding box center [485, 177] width 40 height 8
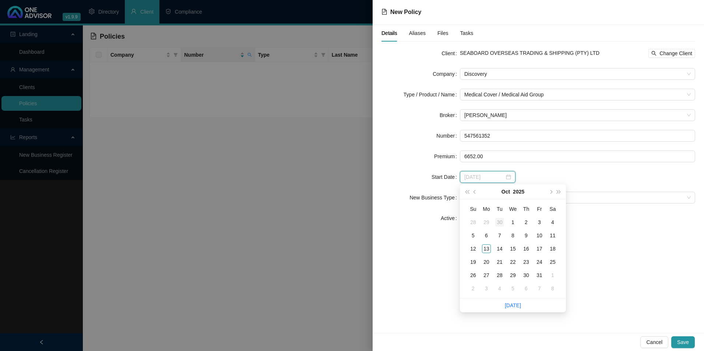
type input "[DATE]"
click at [475, 191] on span "prev-year" at bounding box center [476, 192] width 4 height 4
type input "[DATE]"
click at [490, 221] on div "1" at bounding box center [486, 222] width 9 height 9
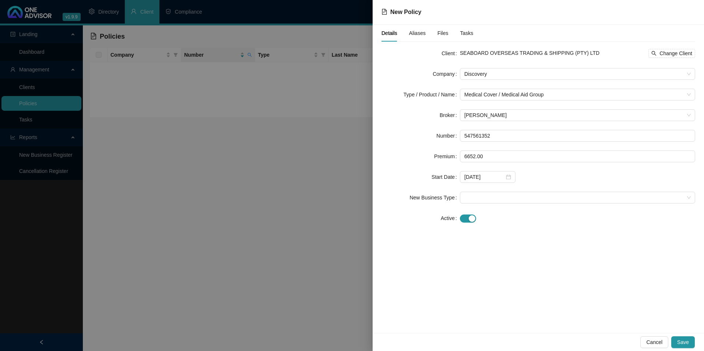
click at [494, 190] on form "Client SEABOARD OVERSEAS TRADING & SHIPPING (PTY) LTD Change Client Company Dis…" at bounding box center [539, 136] width 314 height 177
click at [494, 202] on span at bounding box center [578, 197] width 227 height 11
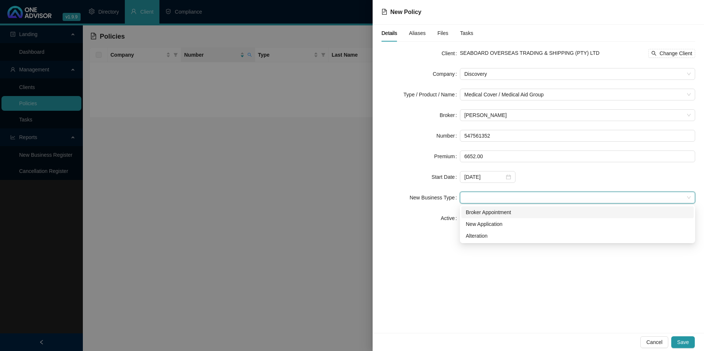
click at [493, 211] on div "Broker Appointment" at bounding box center [578, 213] width 224 height 8
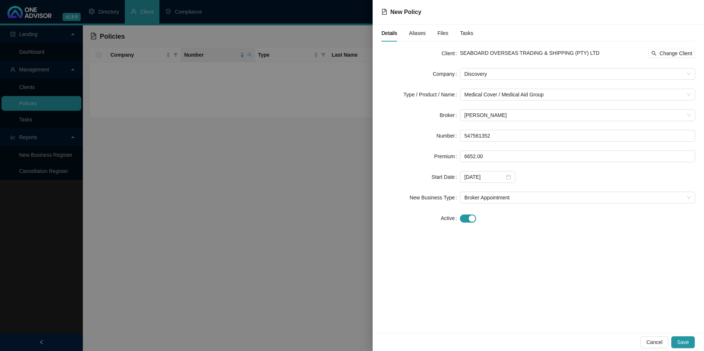
click at [424, 34] on span "Aliases" at bounding box center [417, 33] width 17 height 5
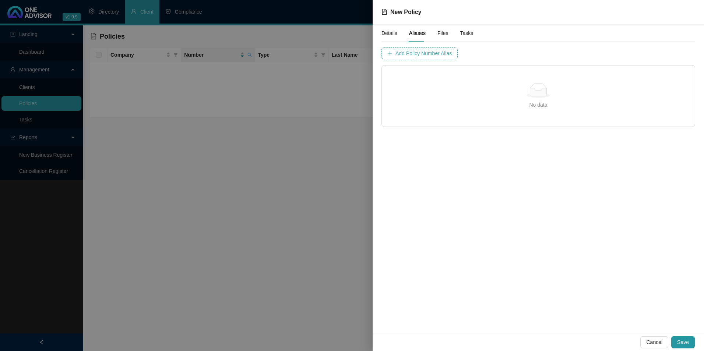
click at [427, 50] on span "Add Policy Number Alias" at bounding box center [424, 53] width 56 height 8
type input "5475613"
click at [591, 55] on span "Add Policy Number Alias" at bounding box center [608, 53] width 56 height 8
click at [682, 345] on span "Save" at bounding box center [684, 343] width 12 height 8
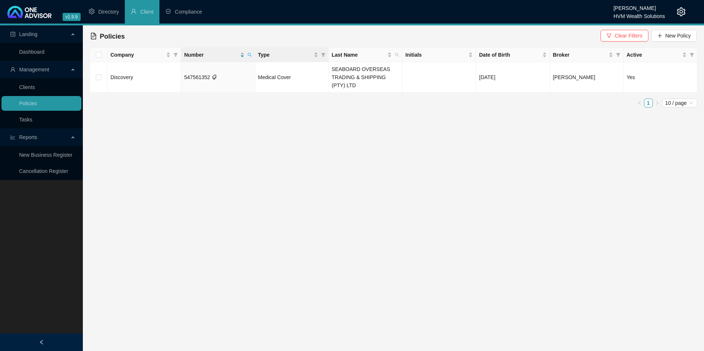
click at [255, 54] on th "Type" at bounding box center [292, 55] width 74 height 14
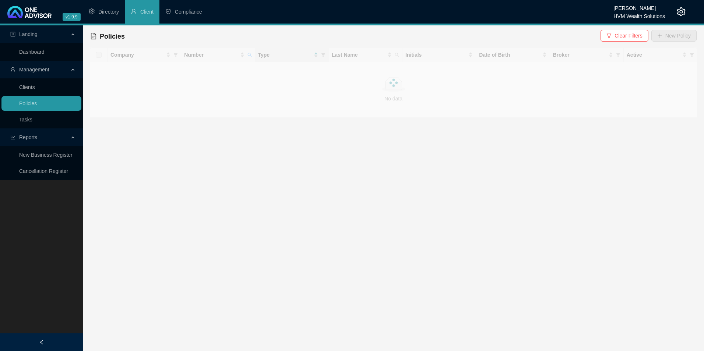
click at [251, 55] on div at bounding box center [394, 83] width 608 height 70
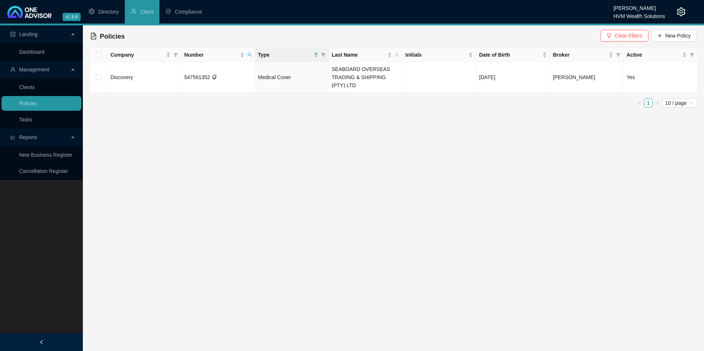
click at [251, 55] on icon "search" at bounding box center [250, 55] width 4 height 4
drag, startPoint x: 216, startPoint y: 71, endPoint x: 166, endPoint y: 71, distance: 50.1
click at [166, 71] on body "v1.9.9 [PERSON_NAME] HVM Wealth Solutions Directory Client Compliance Landing D…" at bounding box center [352, 175] width 704 height 351
paste input "58555891"
type input "558555891"
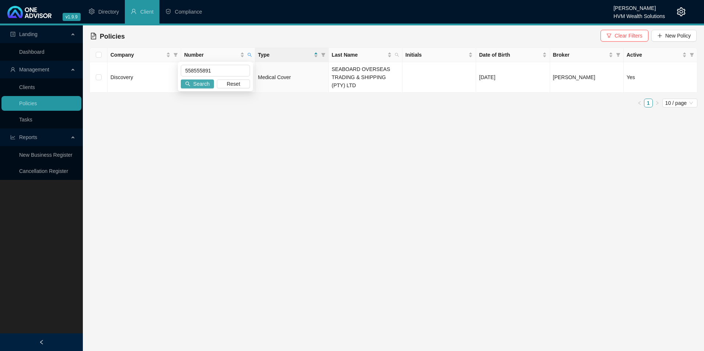
click at [204, 81] on span "Search" at bounding box center [201, 84] width 16 height 8
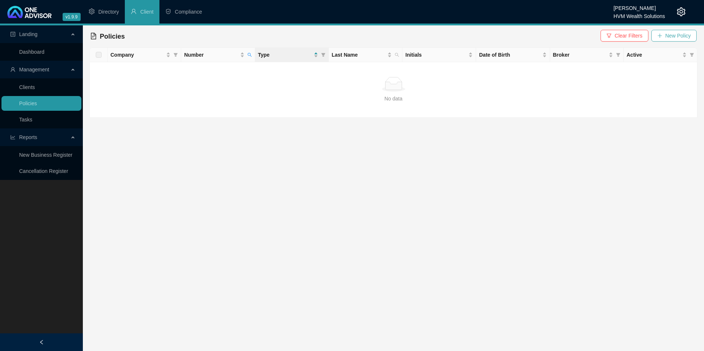
click at [679, 38] on span "New Policy" at bounding box center [678, 36] width 25 height 8
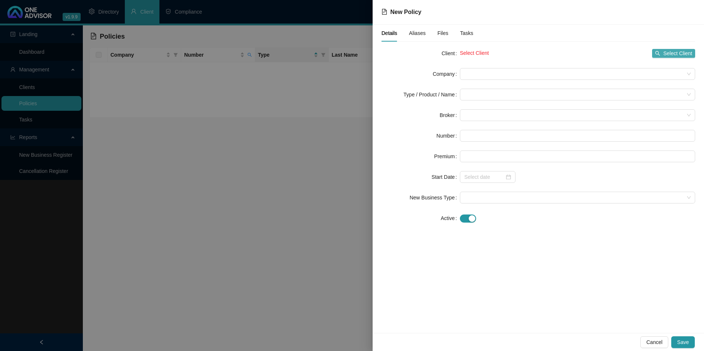
click at [669, 51] on span "Select Client" at bounding box center [678, 53] width 29 height 8
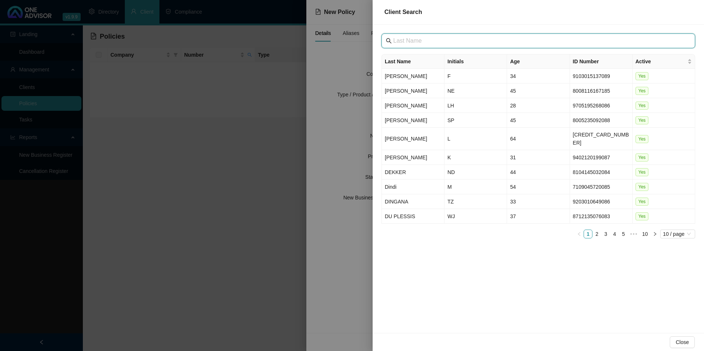
click at [488, 40] on input "text" at bounding box center [539, 40] width 292 height 9
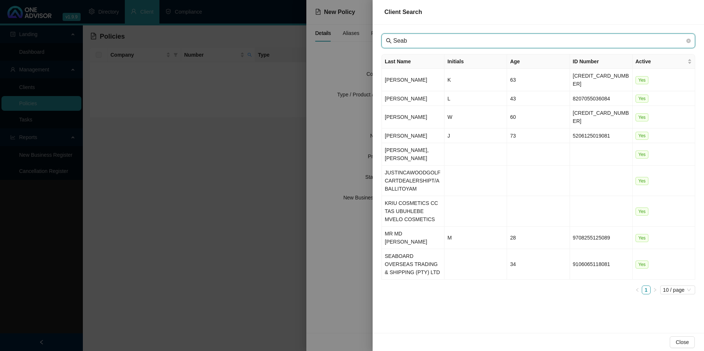
type input "Seab"
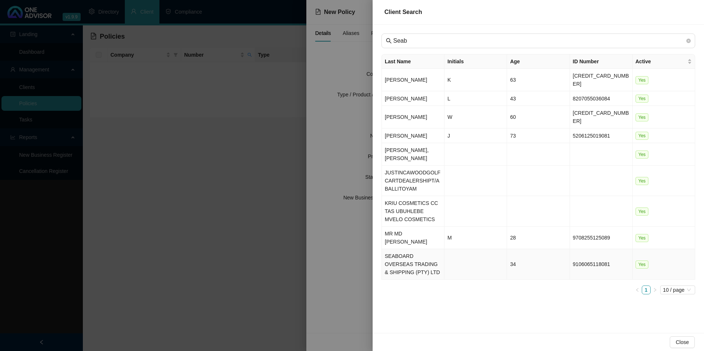
click at [413, 256] on td "SEABOARD OVERSEAS TRADING & SHIPPING (PTY) LTD" at bounding box center [413, 264] width 63 height 31
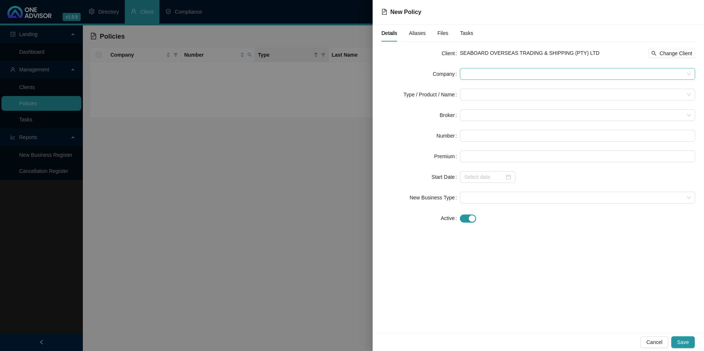
click at [517, 76] on span at bounding box center [578, 74] width 227 height 11
